Goal: Task Accomplishment & Management: Manage account settings

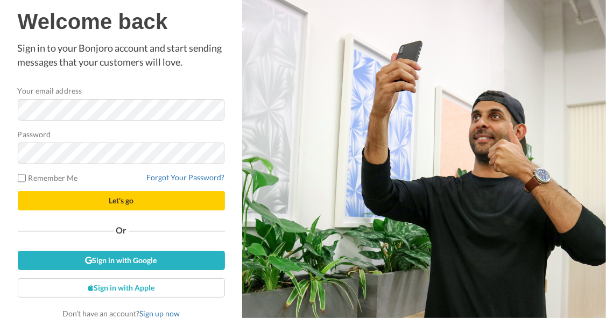
click at [18, 191] on button "Let's go" at bounding box center [121, 200] width 207 height 19
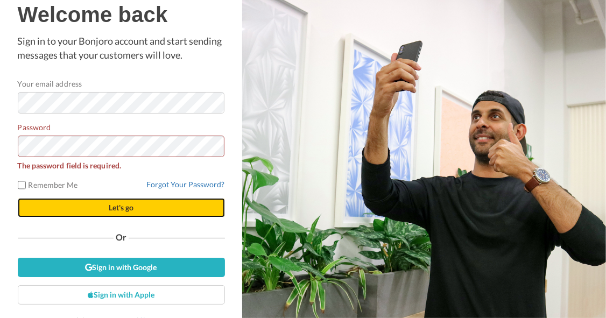
click at [110, 199] on button "Let's go" at bounding box center [121, 207] width 207 height 19
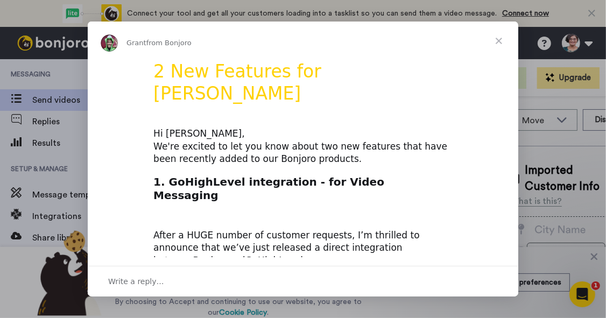
click at [501, 42] on span "Close" at bounding box center [499, 41] width 39 height 39
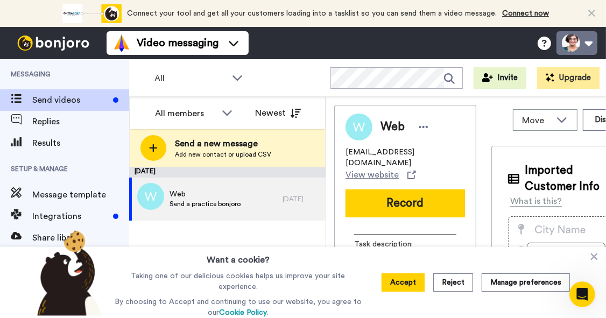
click at [589, 39] on button at bounding box center [577, 43] width 41 height 24
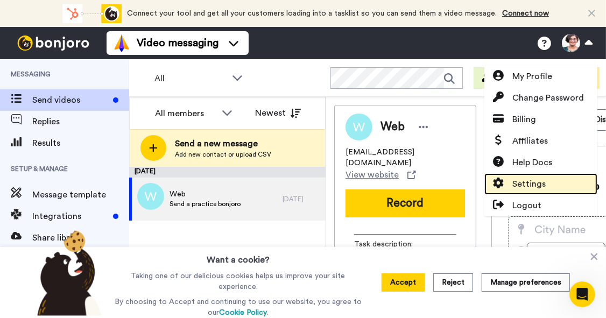
click at [527, 185] on span "Settings" at bounding box center [529, 184] width 33 height 13
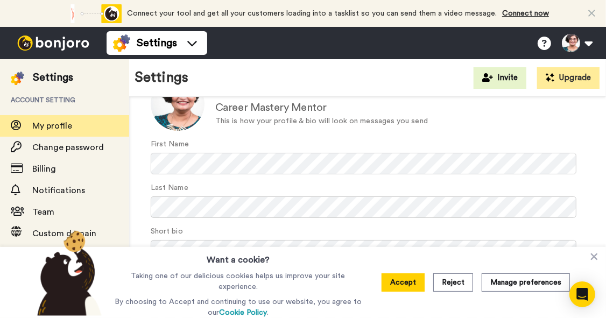
scroll to position [125, 0]
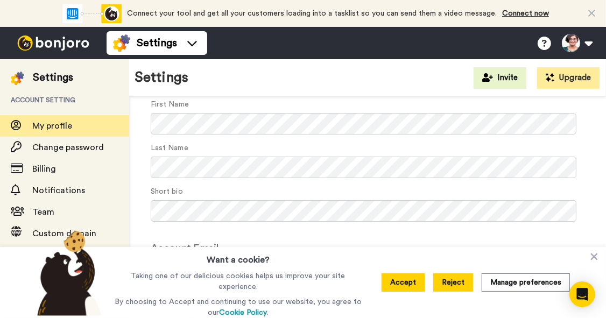
click at [471, 288] on button "Reject" at bounding box center [453, 283] width 40 height 18
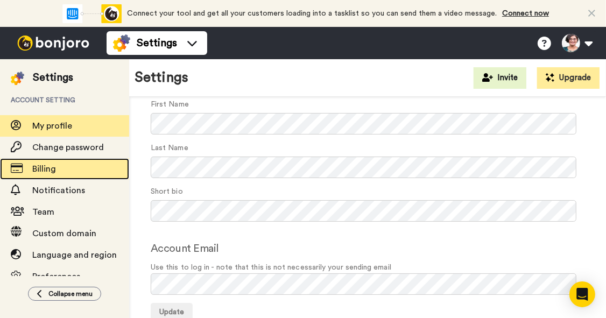
click at [46, 172] on span "Billing" at bounding box center [44, 169] width 24 height 9
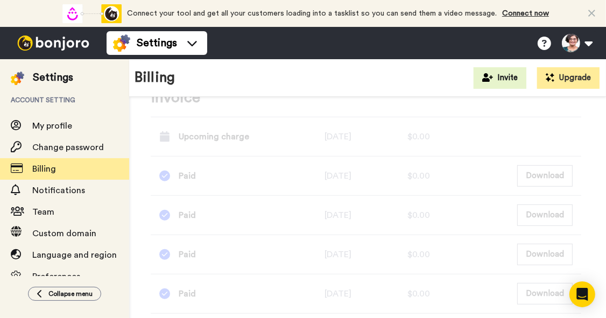
scroll to position [495, 0]
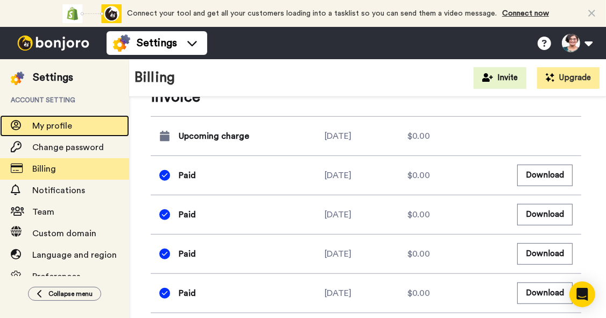
click at [66, 129] on span "My profile" at bounding box center [52, 126] width 40 height 9
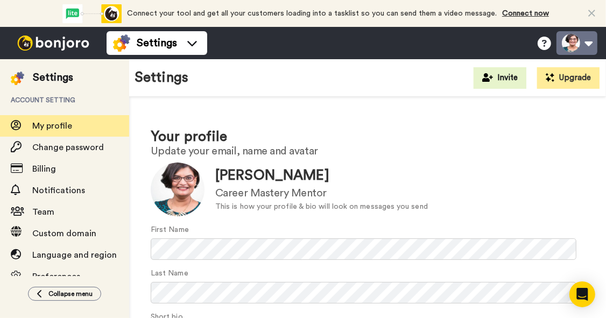
click at [587, 41] on button at bounding box center [577, 43] width 41 height 24
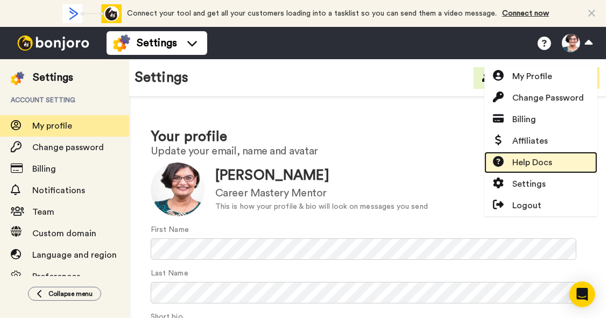
click at [523, 159] on span "Help Docs" at bounding box center [533, 162] width 40 height 13
